Goal: Task Accomplishment & Management: Complete application form

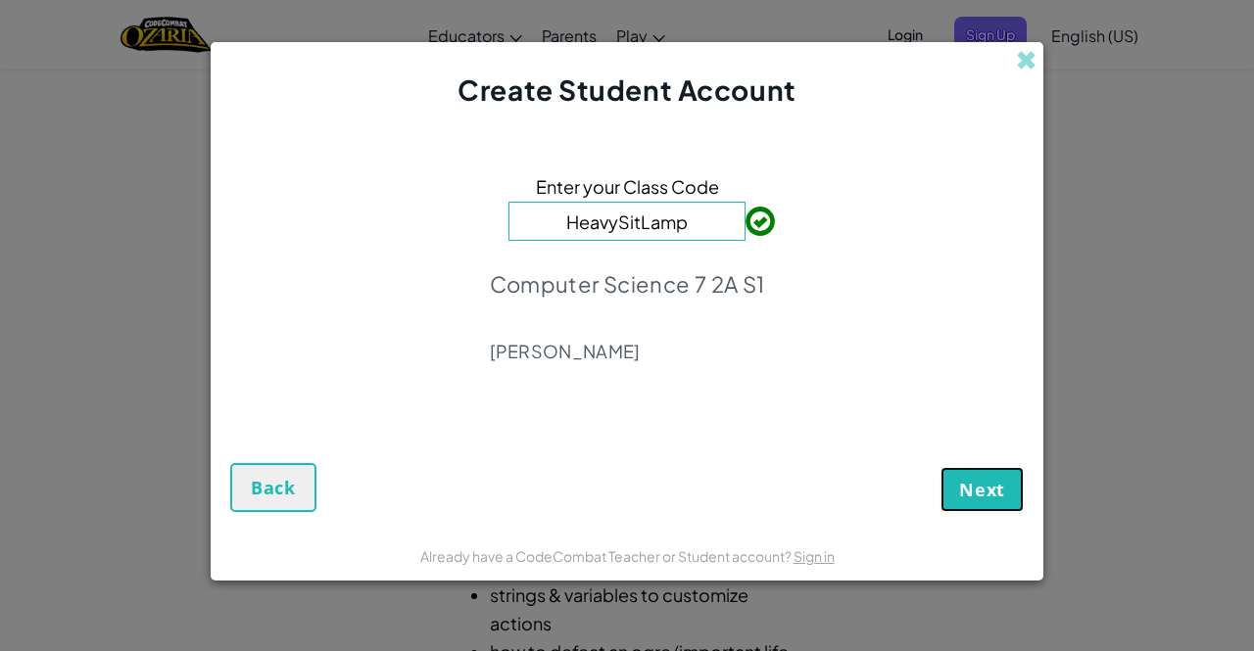
click at [1004, 506] on button "Next" at bounding box center [981, 489] width 83 height 45
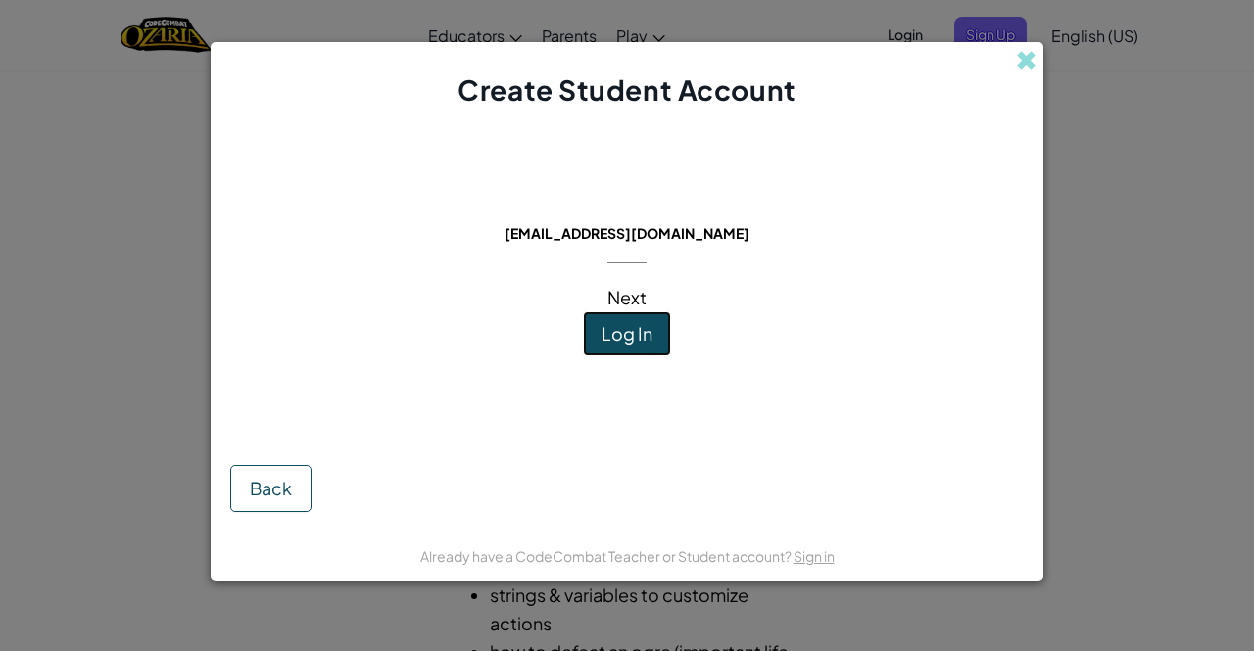
click at [633, 320] on button "Log In" at bounding box center [627, 334] width 88 height 45
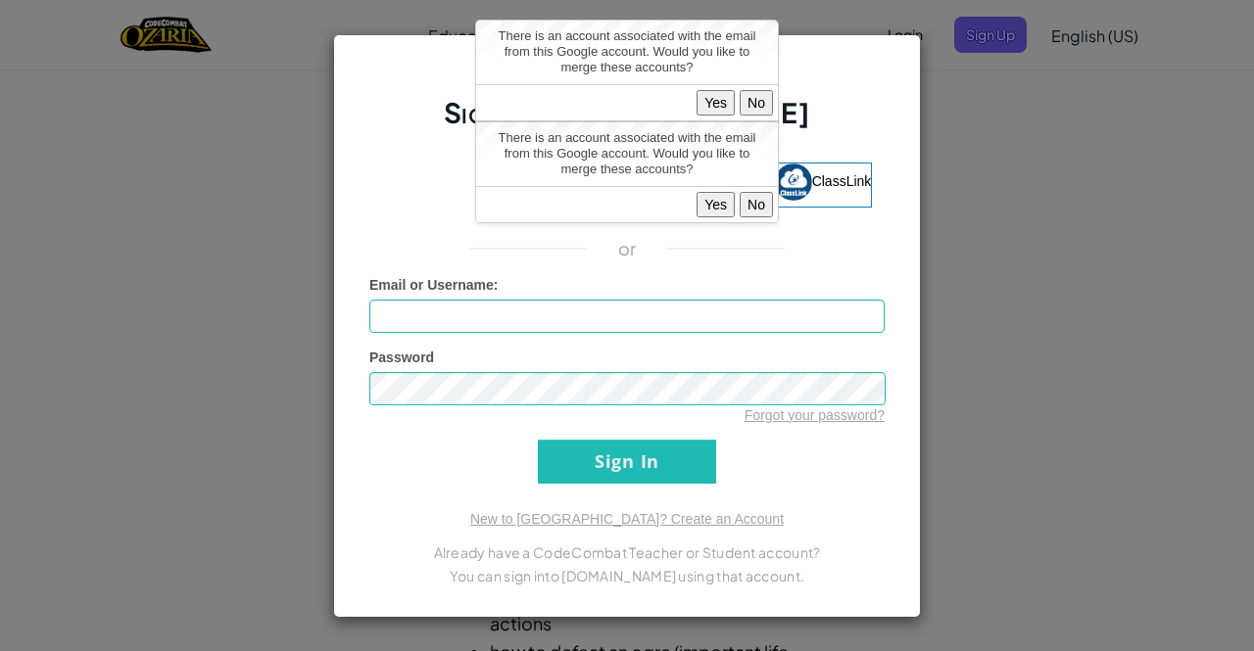
click at [713, 97] on button "Yes" at bounding box center [715, 102] width 38 height 25
